Goal: Transaction & Acquisition: Purchase product/service

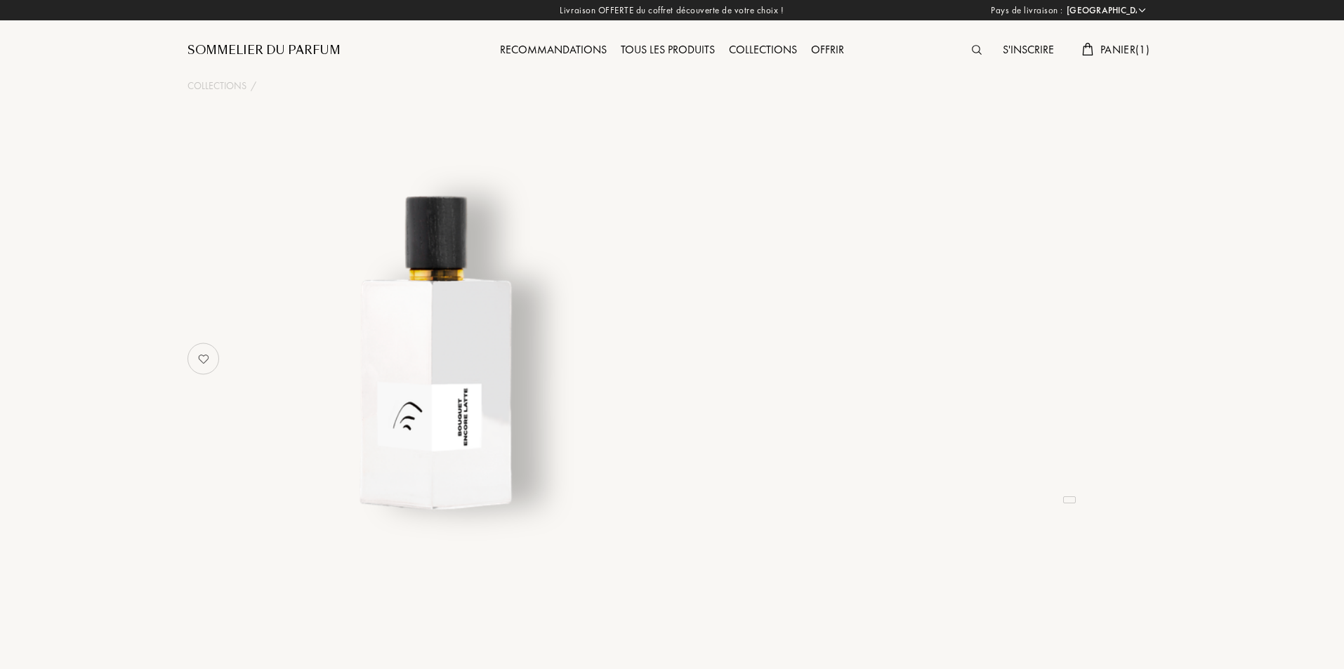
select select "FR"
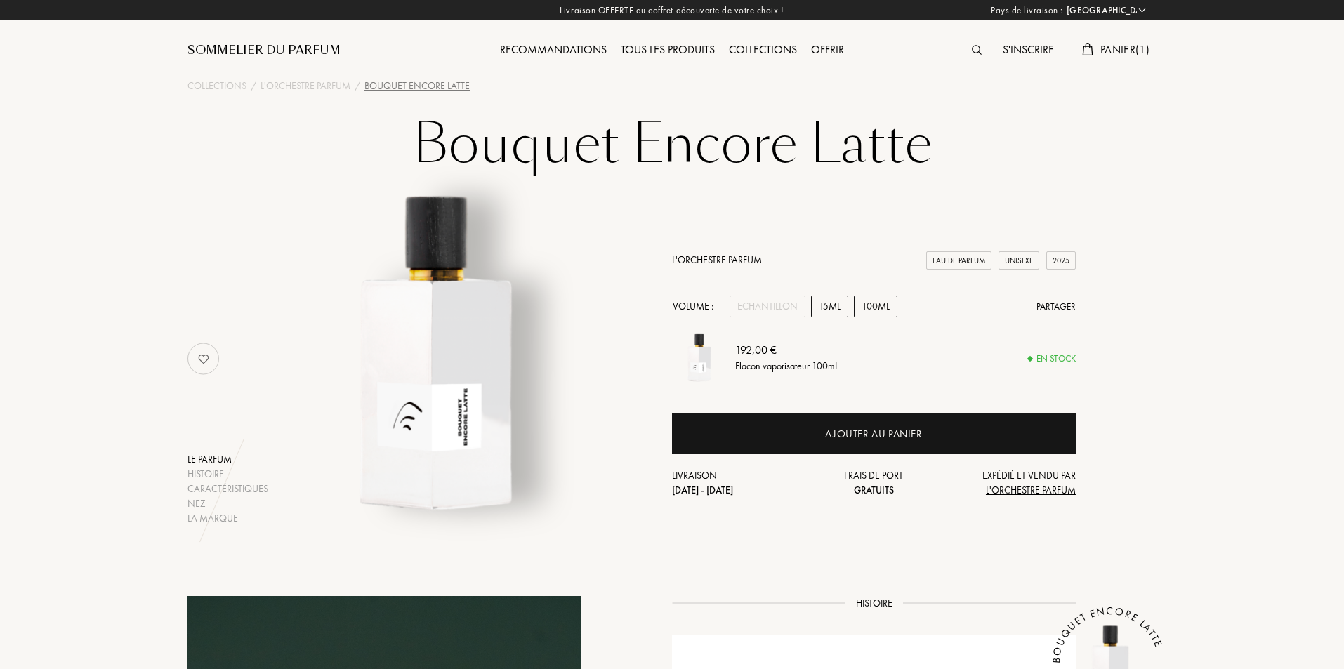
click at [829, 305] on div "15mL" at bounding box center [829, 307] width 37 height 22
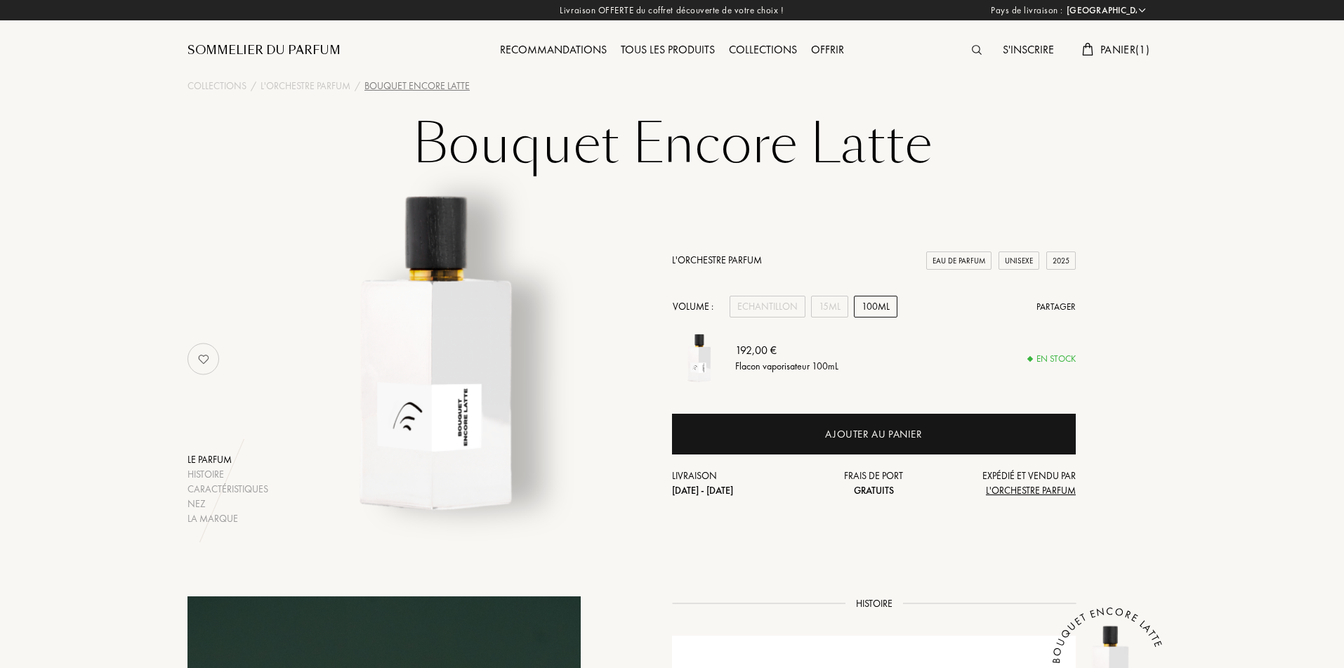
select select "FR"
